Goal: Transaction & Acquisition: Purchase product/service

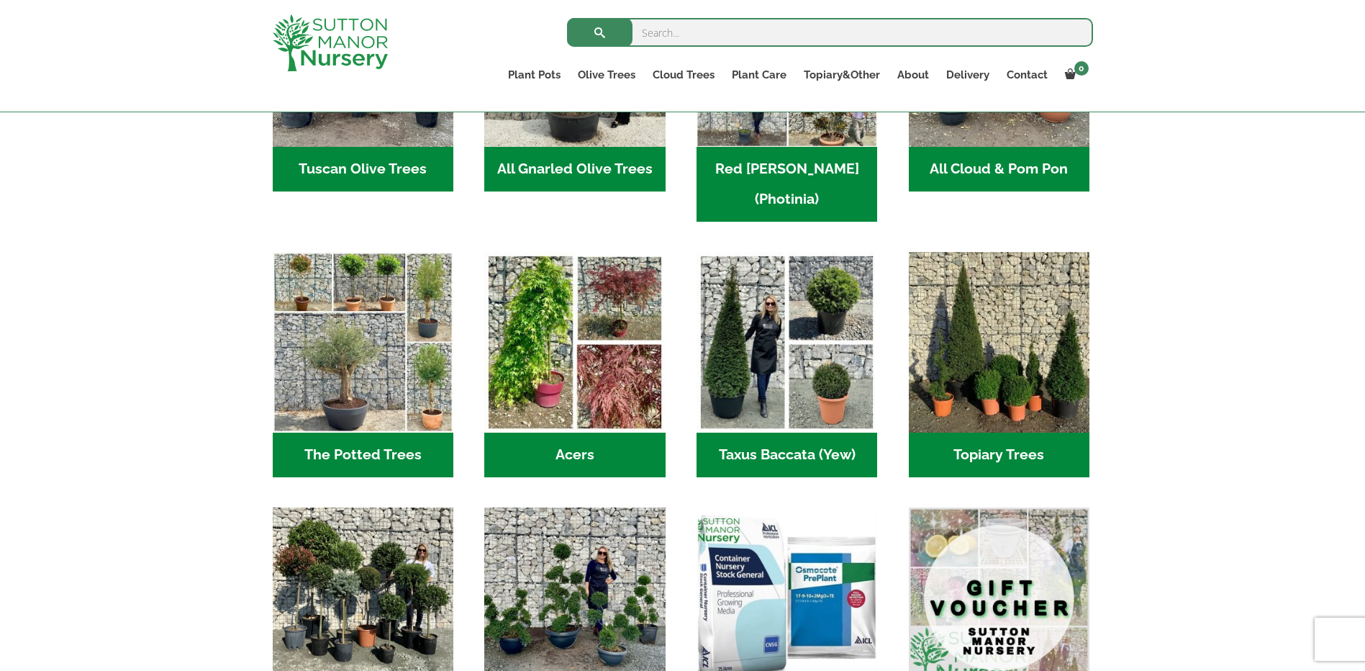
scroll to position [935, 0]
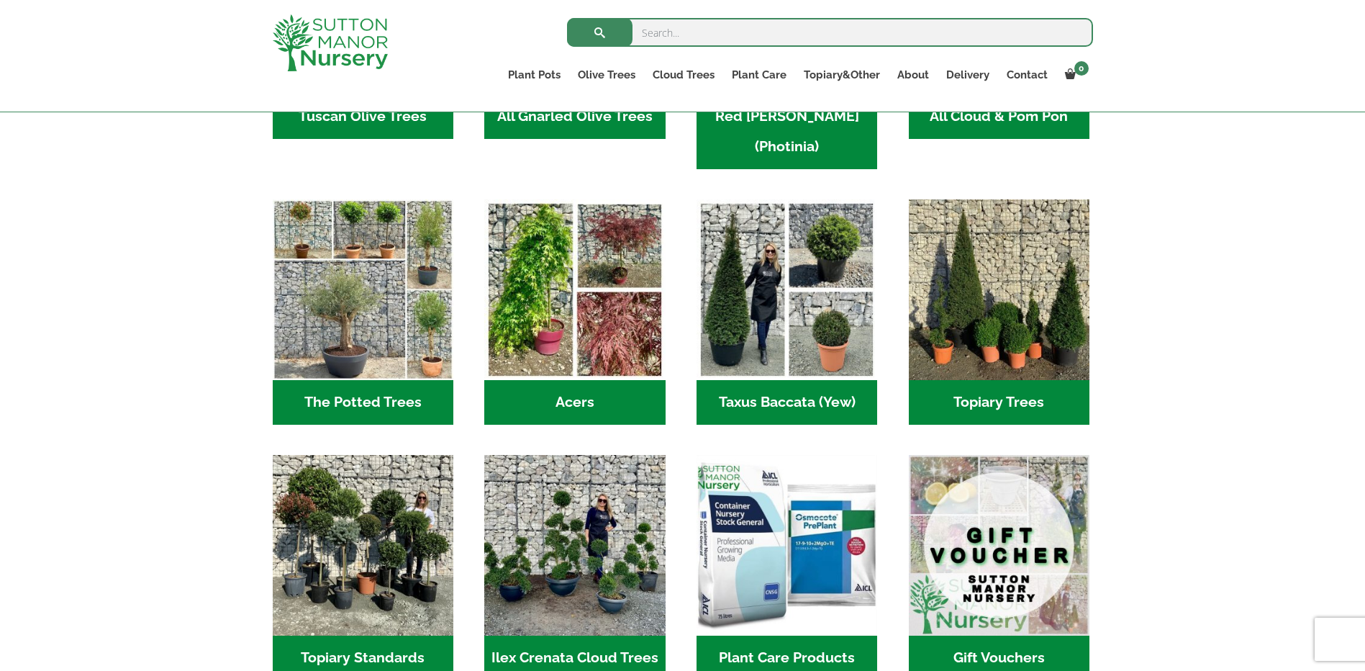
click at [369, 380] on h2 "The Potted Trees (1)" at bounding box center [363, 402] width 181 height 45
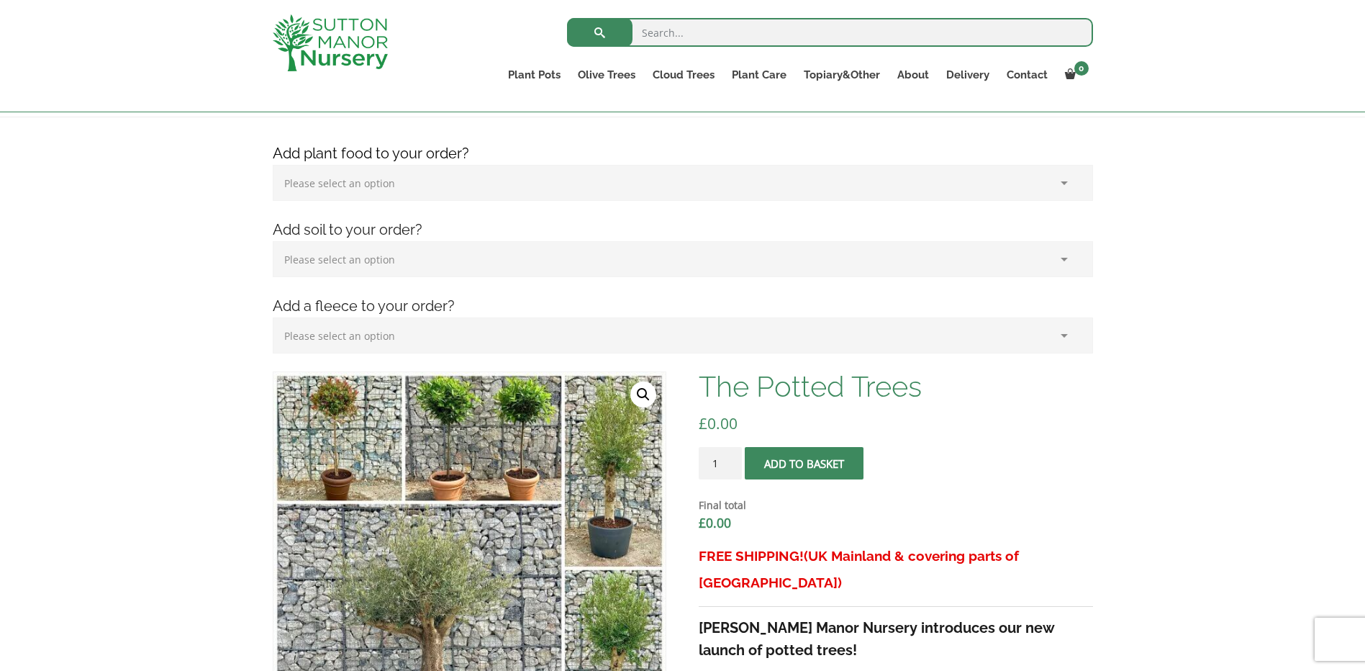
scroll to position [72, 0]
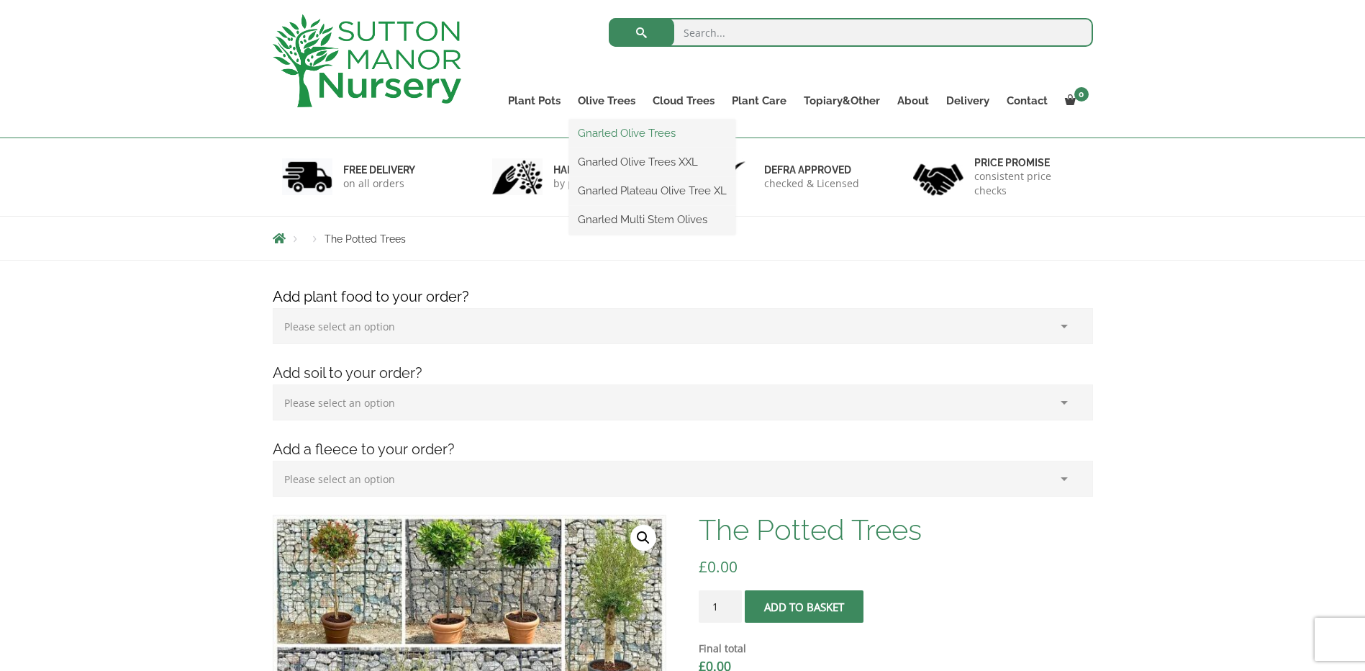
click at [630, 135] on link "Gnarled Olive Trees" at bounding box center [652, 133] width 166 height 22
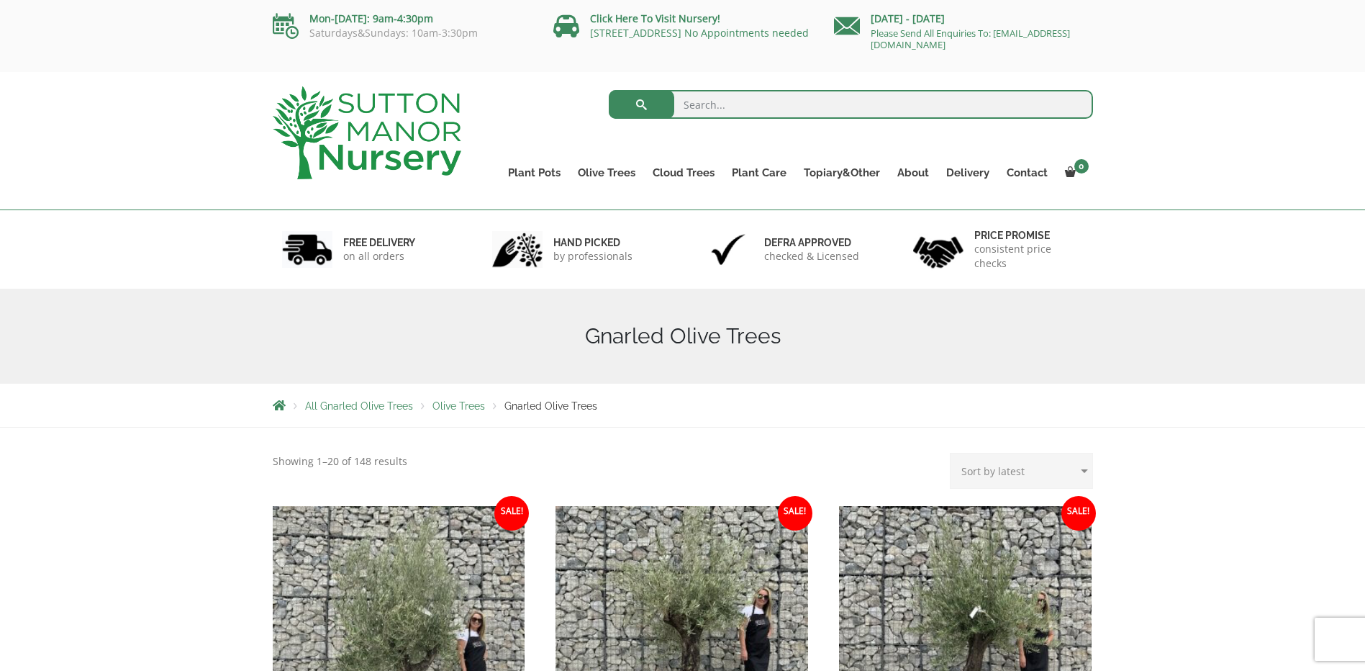
click at [1026, 466] on select "Sort by popularity Sort by latest Sort by price: low to high Sort by price: hig…" at bounding box center [1021, 471] width 143 height 36
select select "price"
click at [953, 453] on select "Sort by popularity Sort by latest Sort by price: low to high Sort by price: hig…" at bounding box center [1021, 471] width 143 height 36
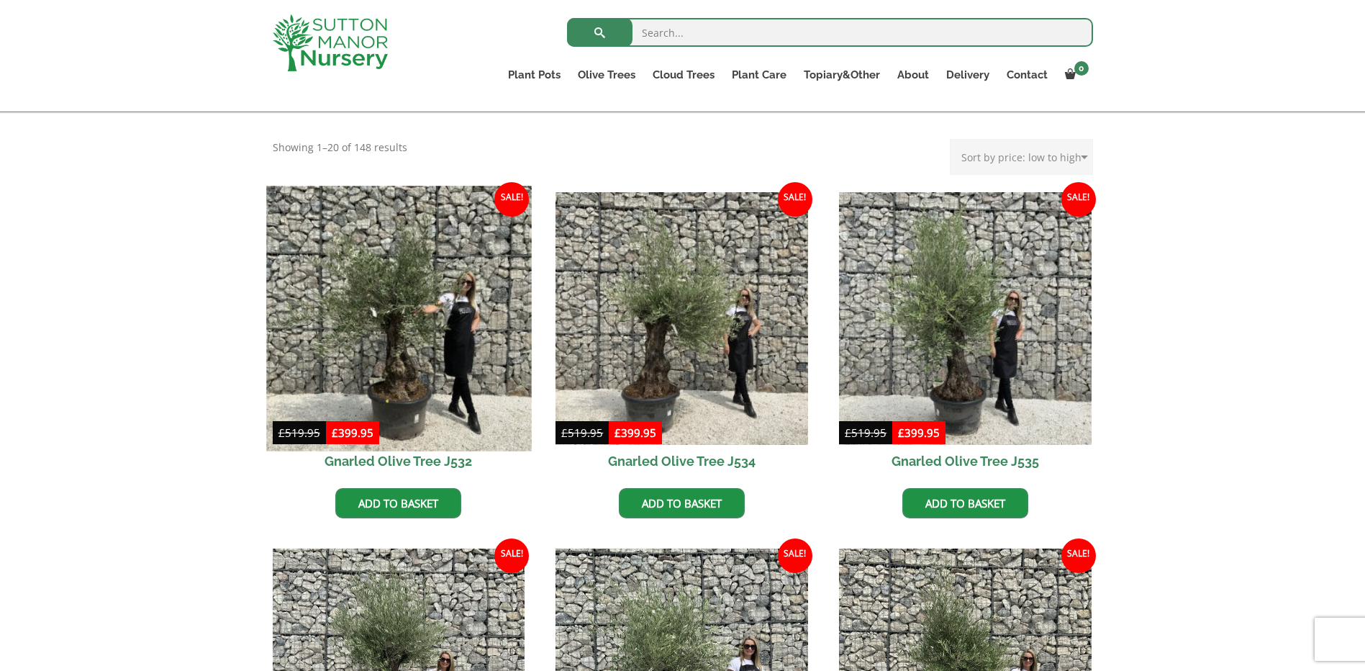
click at [414, 360] on img at bounding box center [398, 318] width 265 height 265
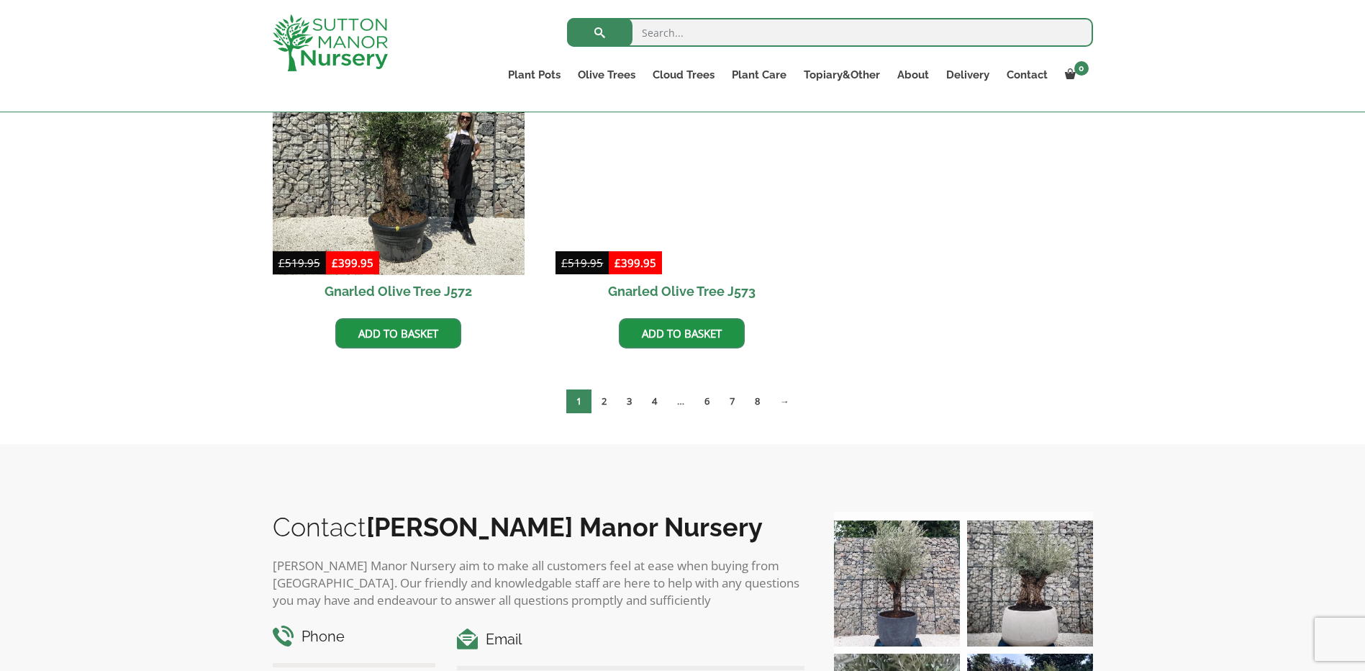
scroll to position [2662, 0]
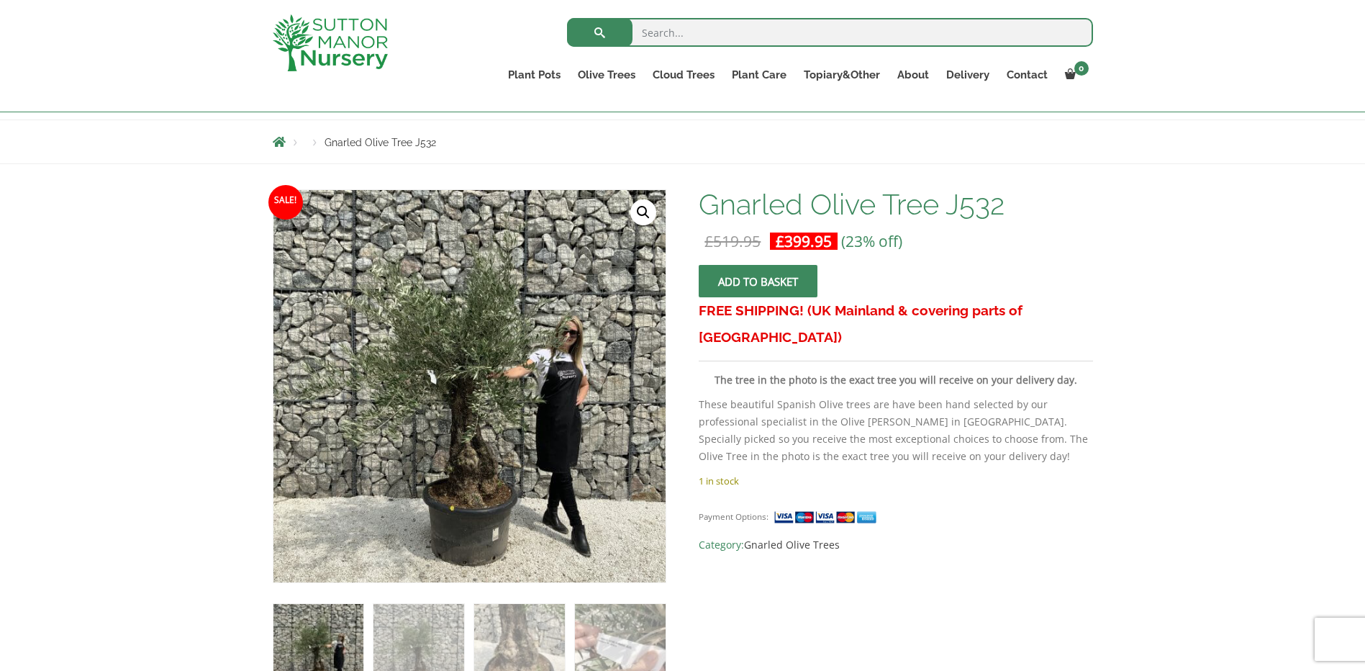
scroll to position [288, 0]
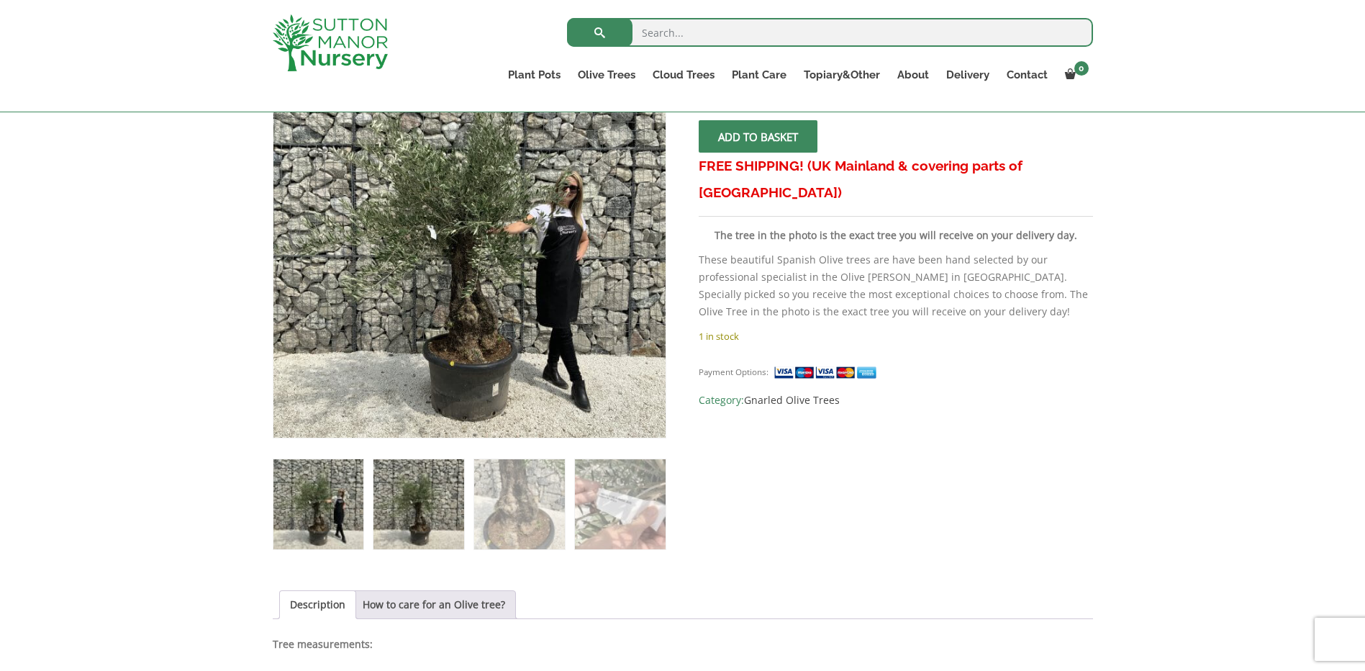
click at [437, 501] on img at bounding box center [418, 504] width 90 height 90
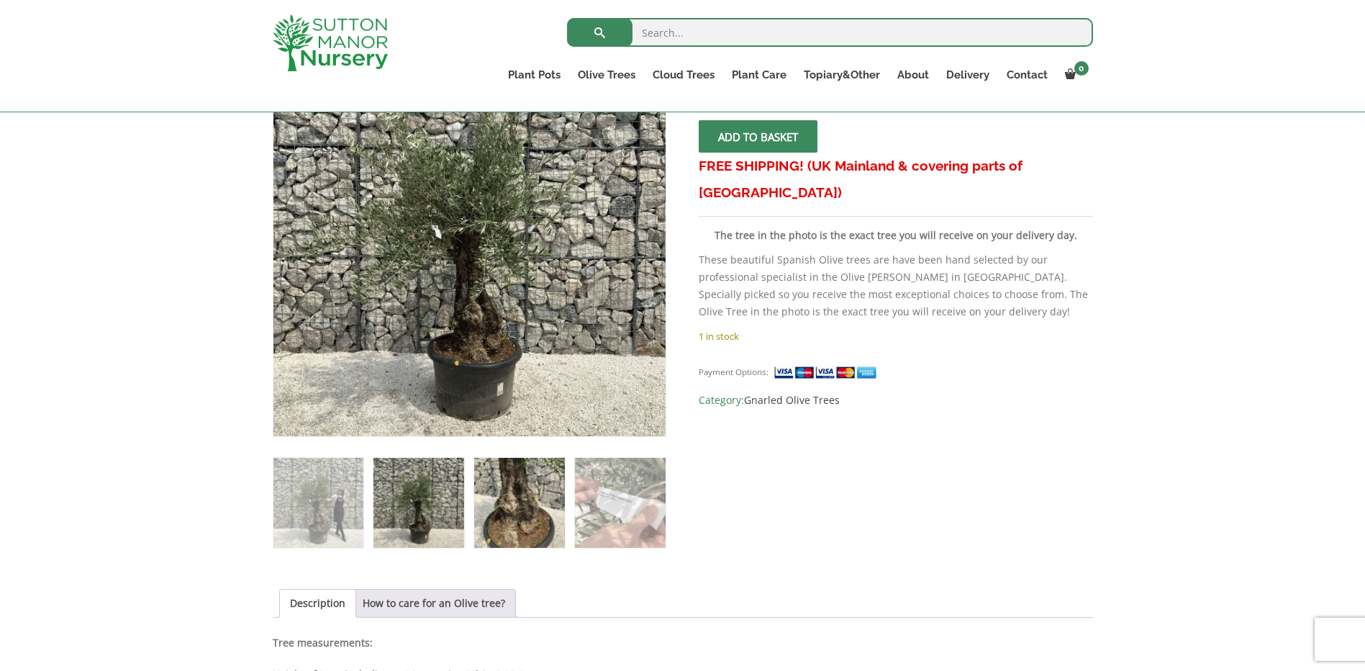
click at [531, 512] on img at bounding box center [519, 503] width 90 height 90
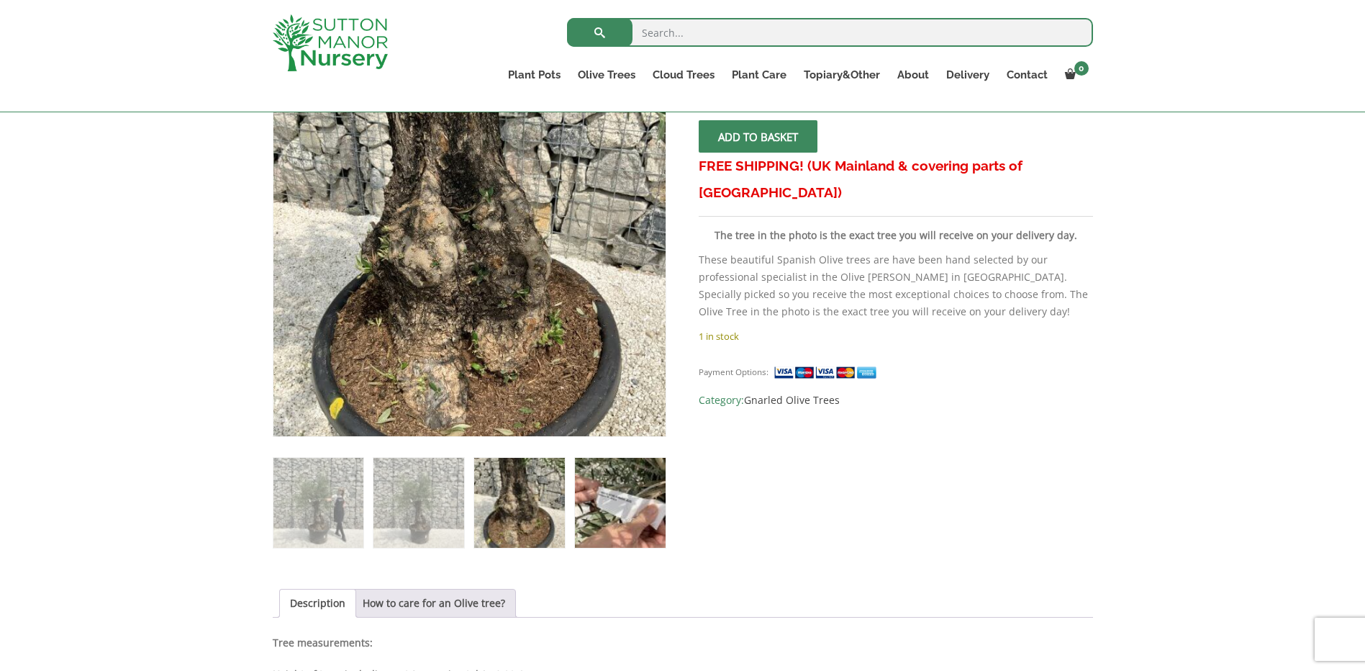
click at [634, 514] on img at bounding box center [620, 503] width 90 height 90
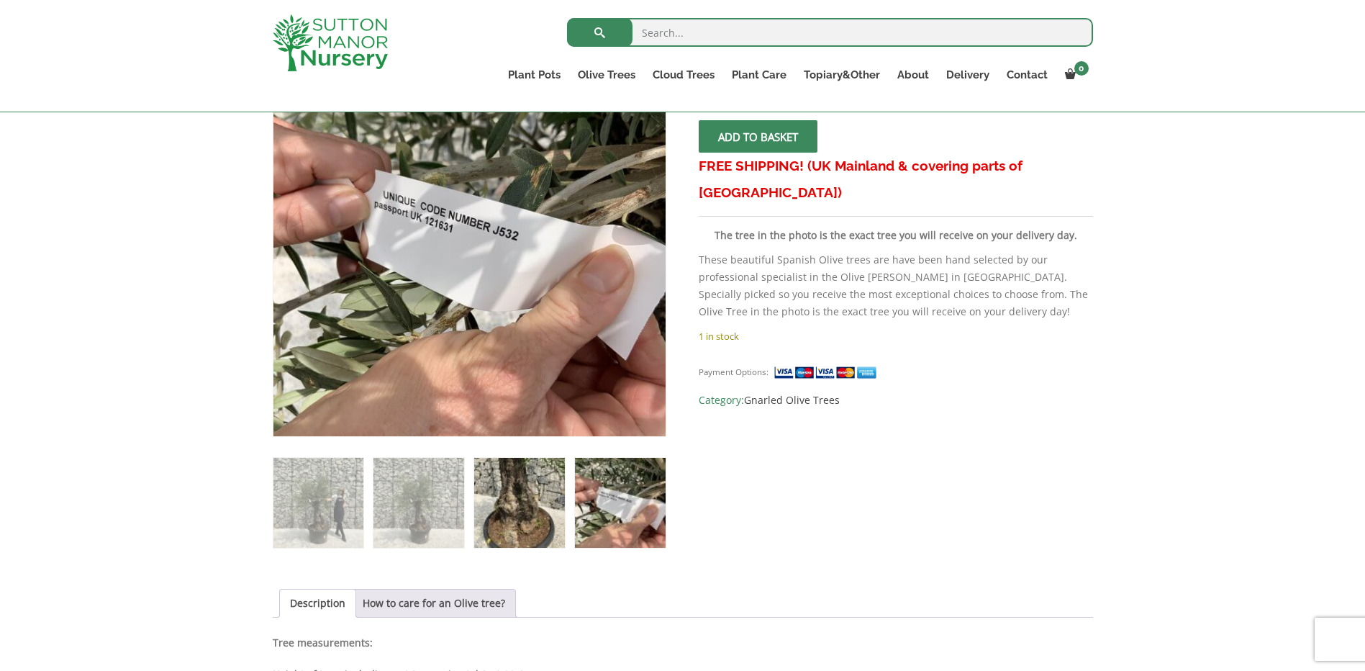
click at [521, 514] on img at bounding box center [519, 503] width 90 height 90
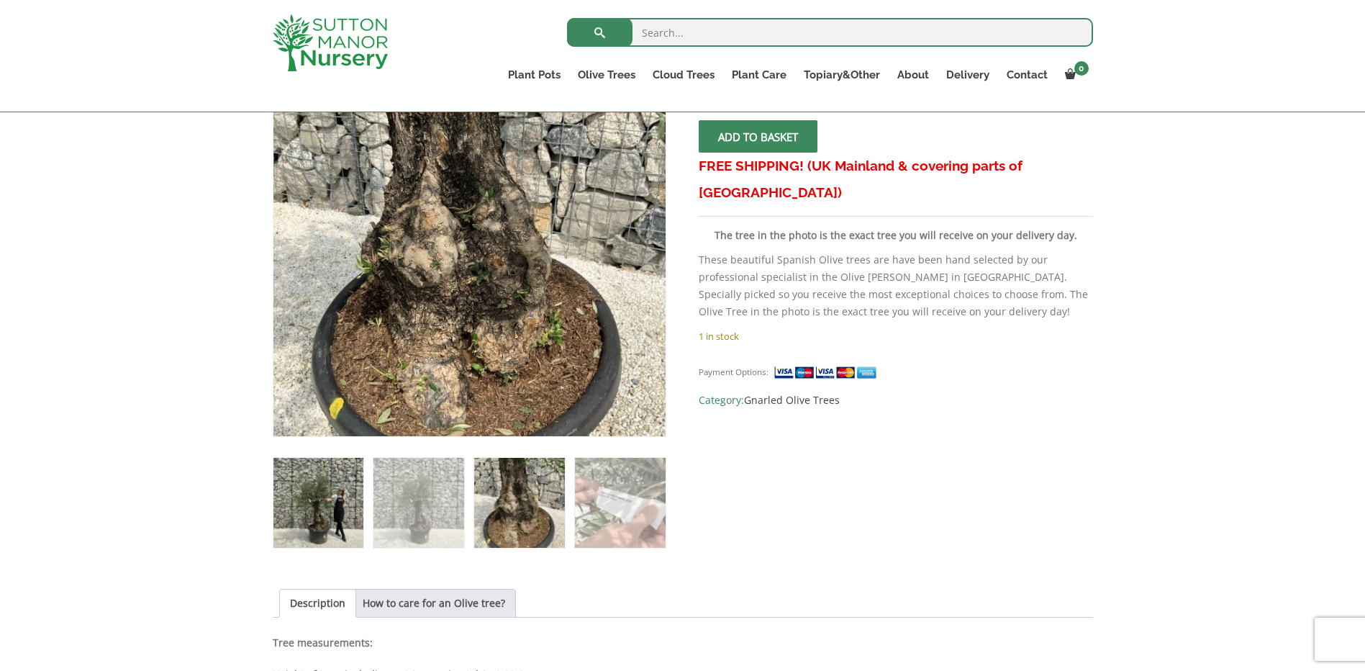
click at [304, 514] on img at bounding box center [318, 503] width 90 height 90
